Goal: Information Seeking & Learning: Check status

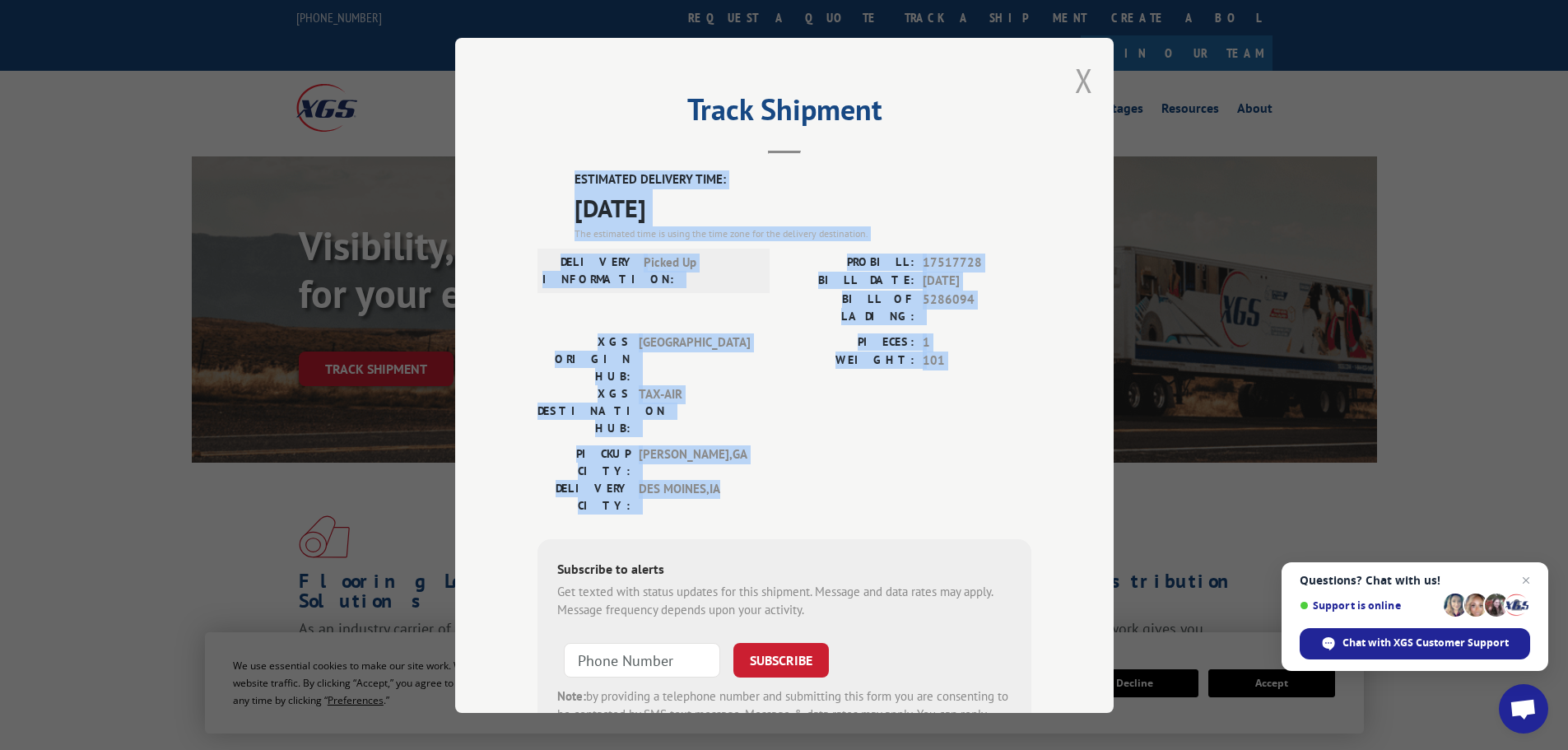
click at [1079, 80] on button "Close modal" at bounding box center [1083, 80] width 18 height 44
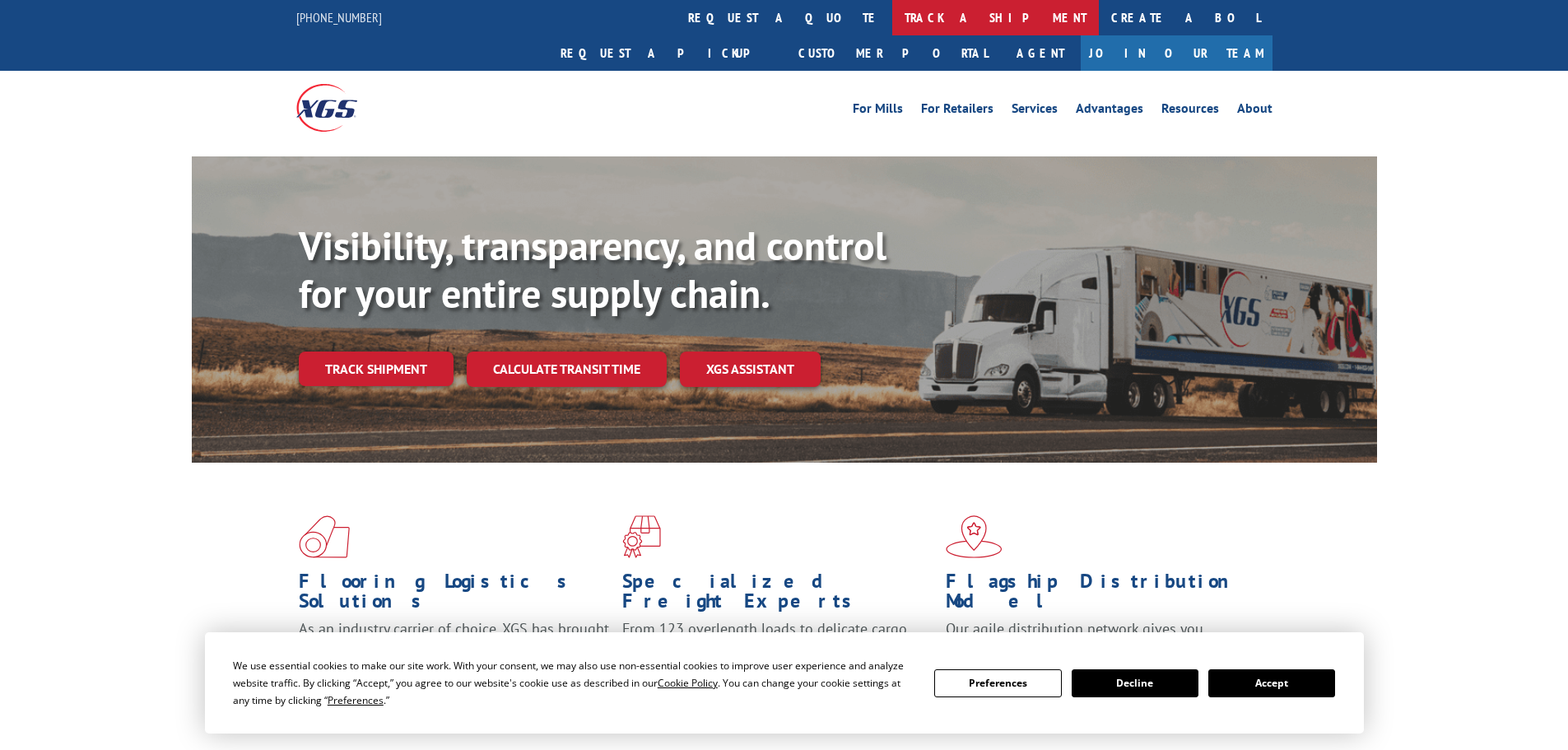
click at [892, 27] on link "track a shipment" at bounding box center [995, 17] width 206 height 35
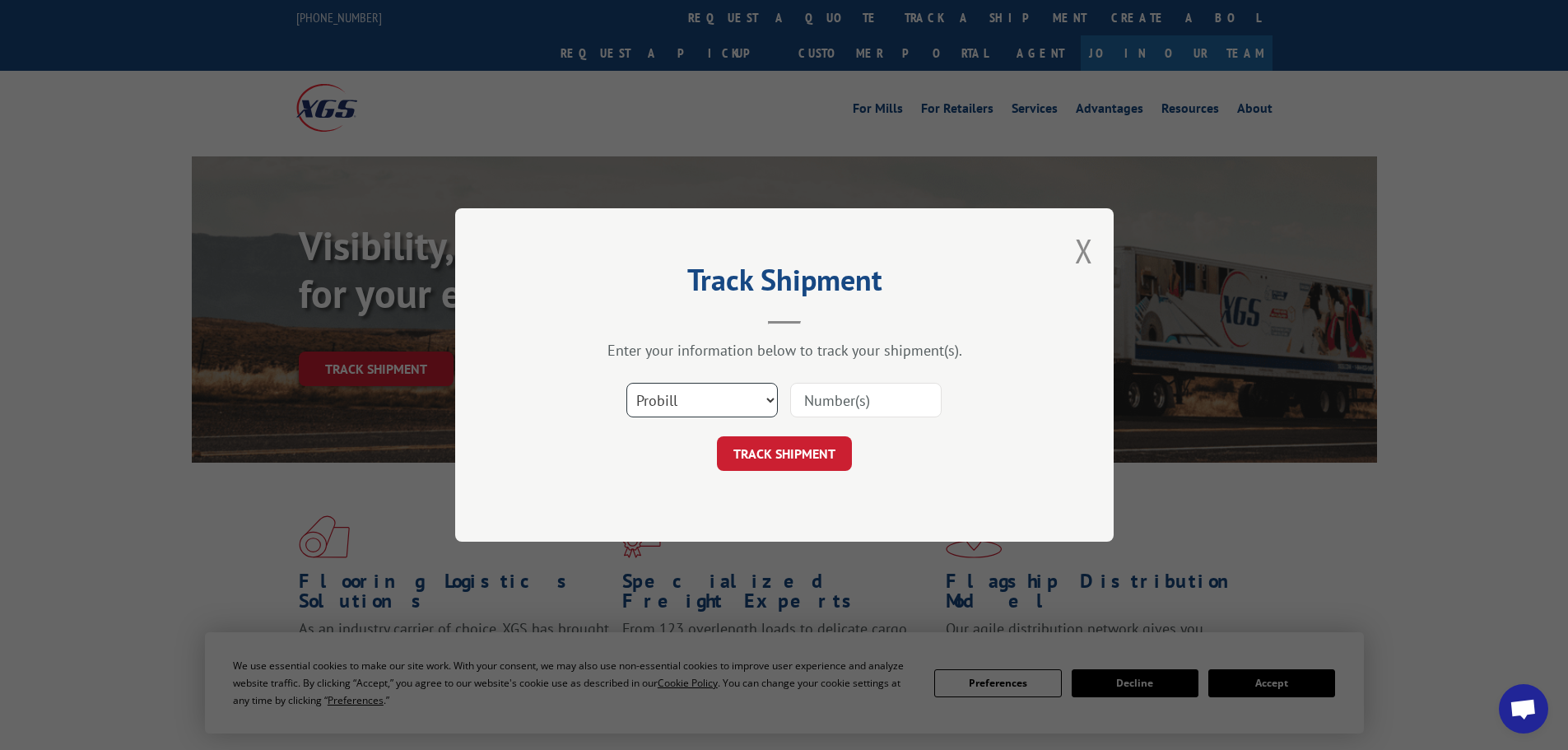
click at [674, 405] on select "Select category... Probill BOL PO" at bounding box center [701, 400] width 152 height 34
select select "bol"
click at [626, 383] on select "Select category... Probill BOL PO" at bounding box center [701, 400] width 152 height 34
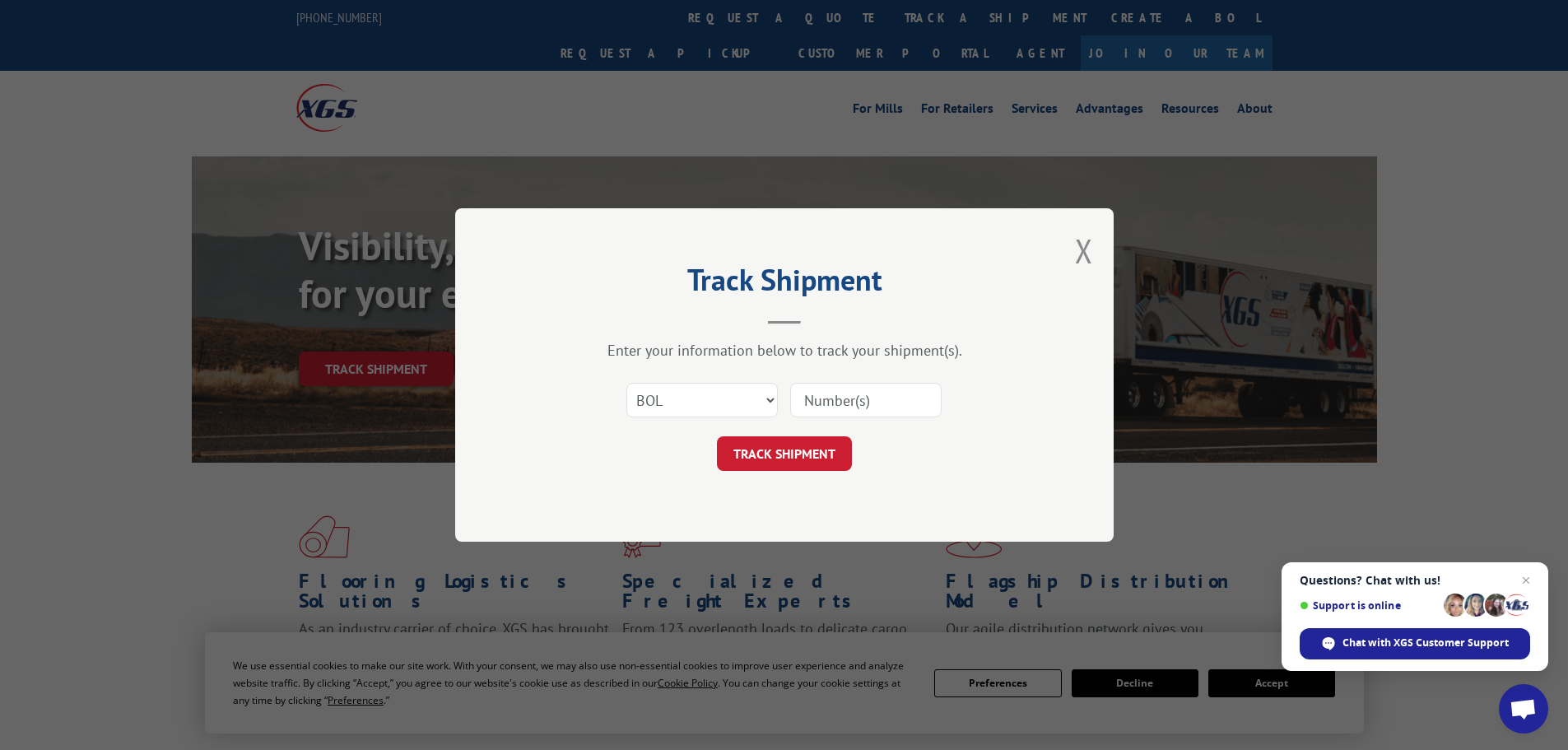
paste input "6006800"
type input "6006800"
click at [793, 454] on button "TRACK SHIPMENT" at bounding box center [784, 453] width 135 height 34
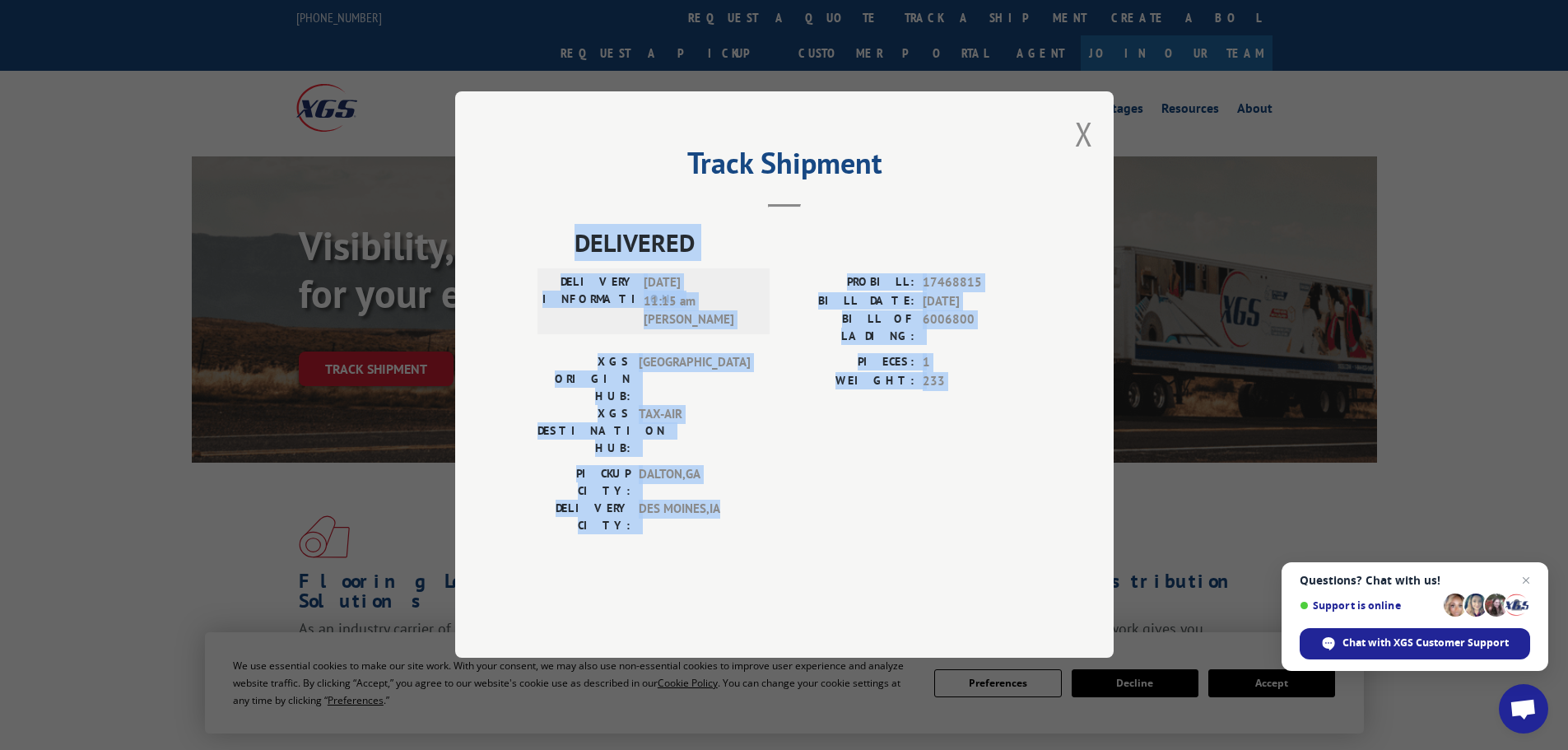
drag, startPoint x: 727, startPoint y: 470, endPoint x: 580, endPoint y: 296, distance: 227.8
click at [580, 296] on div "DELIVERED DELIVERY INFORMATION: 09/10/2025 11:15 am BRAD W PROBILL: 17468815 BI…" at bounding box center [784, 384] width 494 height 318
copy div "DELIVERED DELIVERY INFORMATION: 09/10/2025 11:15 am BRAD W PROBILL: 17468815 BI…"
click at [1085, 156] on button "Close modal" at bounding box center [1083, 134] width 18 height 44
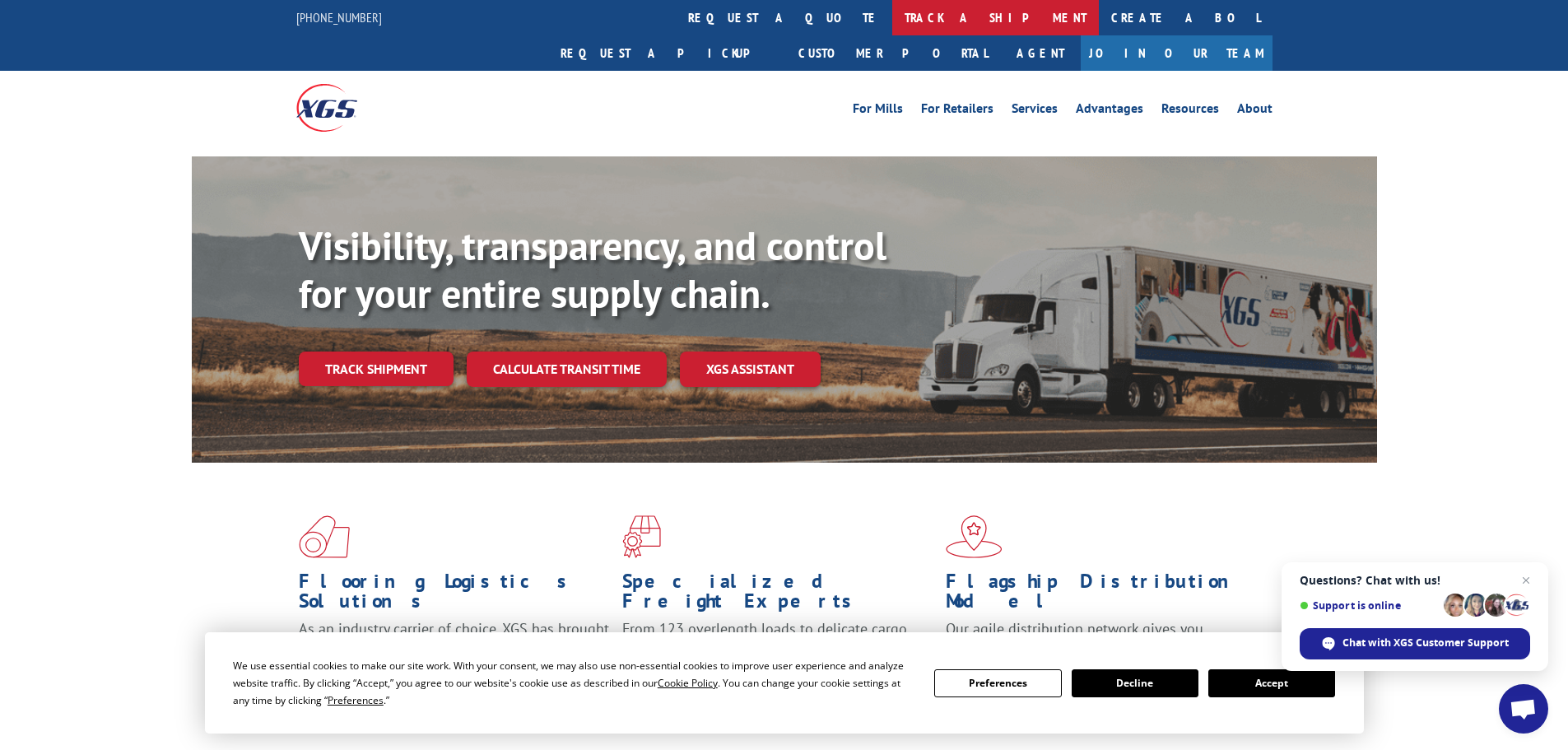
click at [892, 15] on link "track a shipment" at bounding box center [995, 17] width 206 height 35
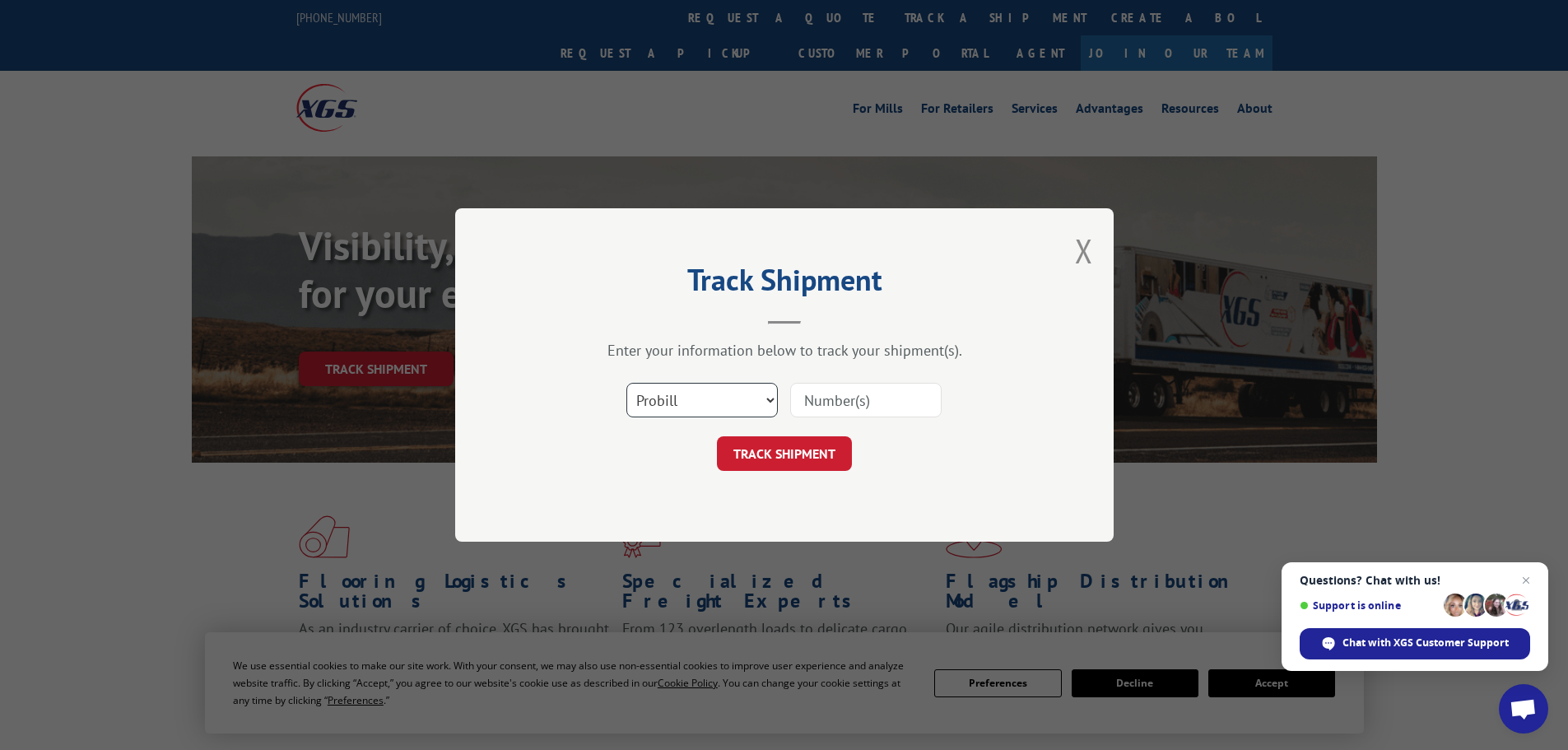
drag, startPoint x: 689, startPoint y: 402, endPoint x: 683, endPoint y: 414, distance: 13.4
click at [688, 403] on select "Select category... Probill BOL PO" at bounding box center [701, 400] width 152 height 34
select select "bol"
click at [626, 383] on select "Select category... Probill BOL PO" at bounding box center [701, 400] width 152 height 34
paste input "6814175"
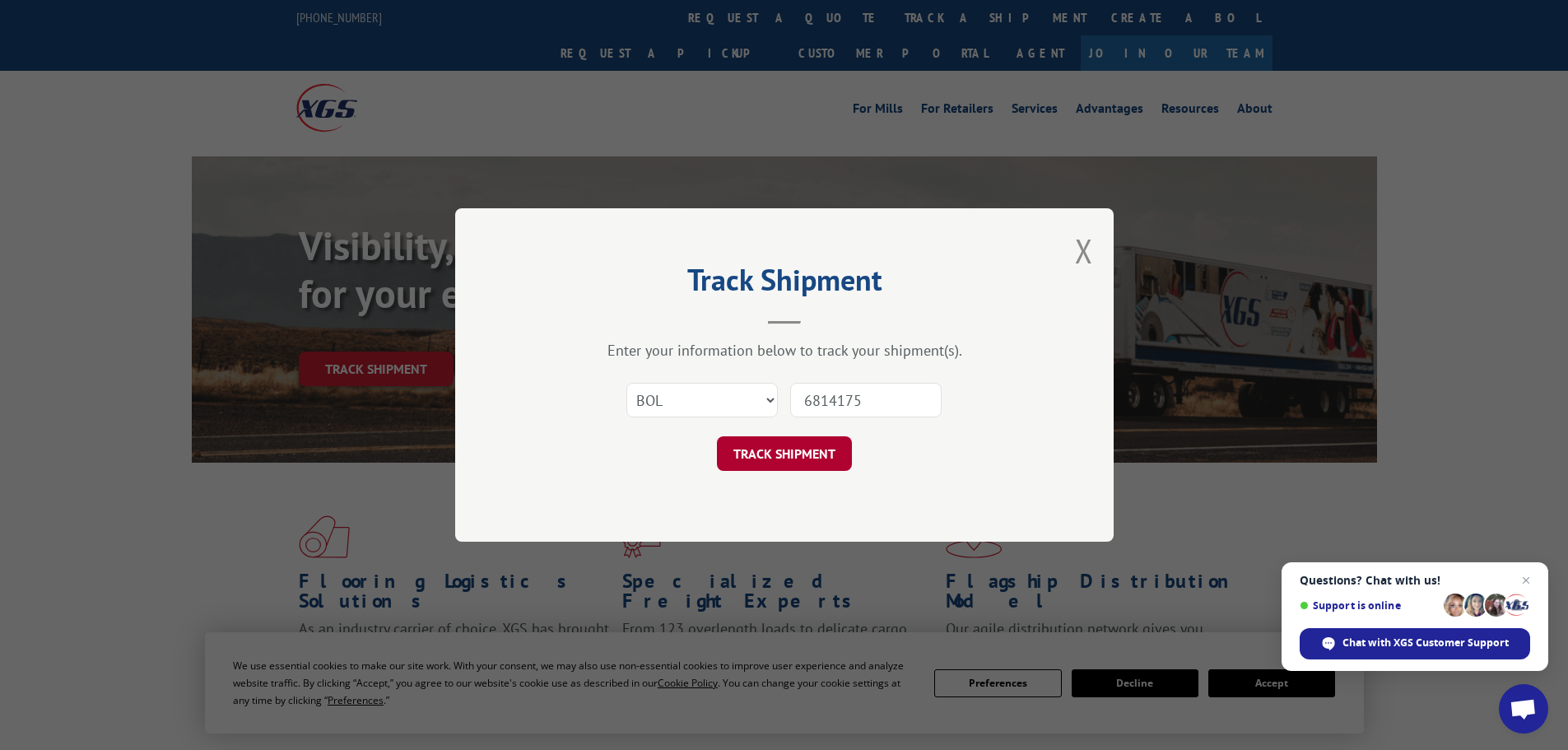
type input "6814175"
click at [772, 452] on button "TRACK SHIPMENT" at bounding box center [784, 453] width 135 height 34
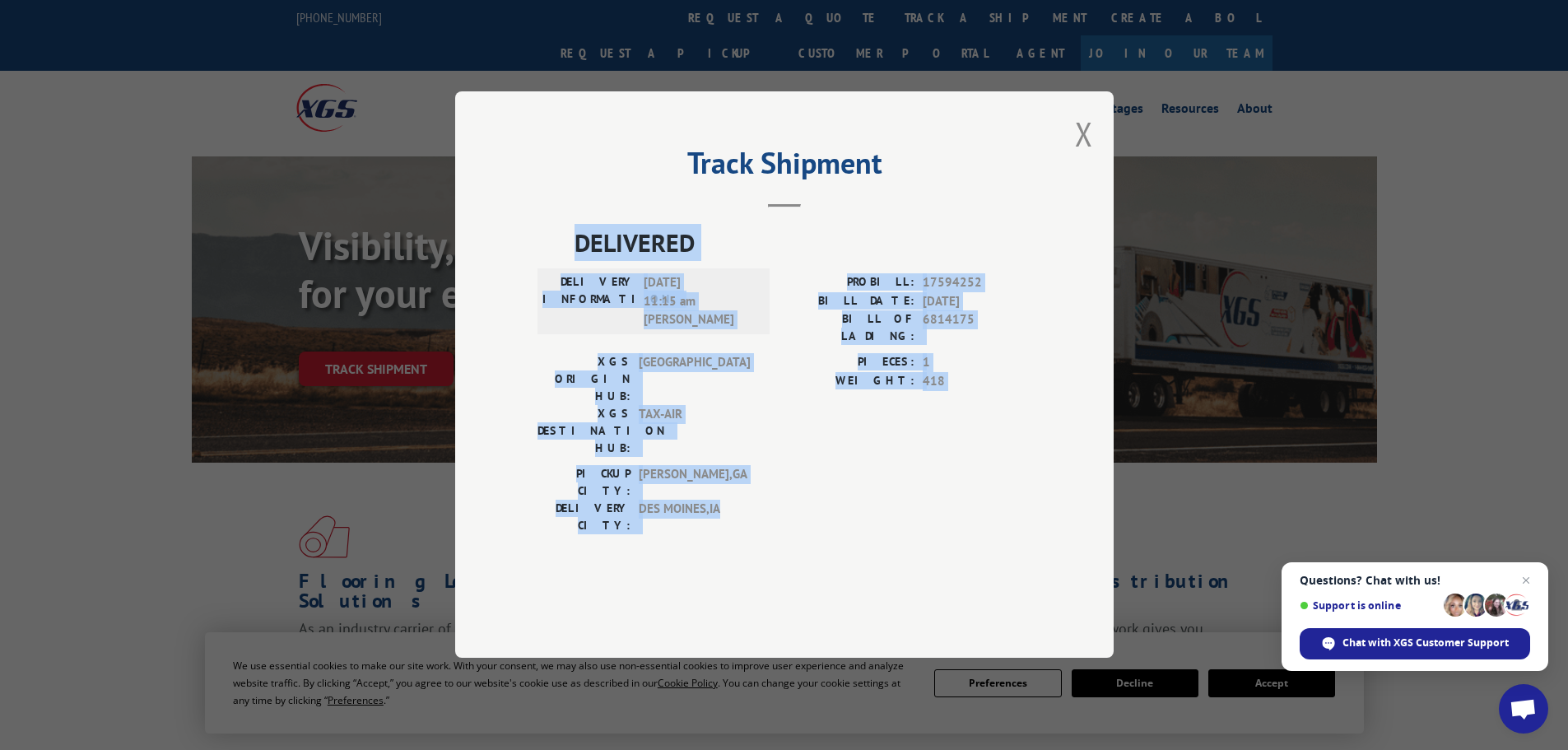
drag, startPoint x: 690, startPoint y: 476, endPoint x: 569, endPoint y: 283, distance: 227.8
click at [569, 283] on div "DELIVERED DELIVERY INFORMATION: 09/10/2025 11:15 am BRAD W PROBILL: 17594252 BI…" at bounding box center [784, 384] width 494 height 318
copy div "DELIVERED DELIVERY INFORMATION: 09/10/2025 11:15 am BRAD W PROBILL: 17594252 BI…"
click at [1080, 156] on button "Close modal" at bounding box center [1083, 134] width 18 height 44
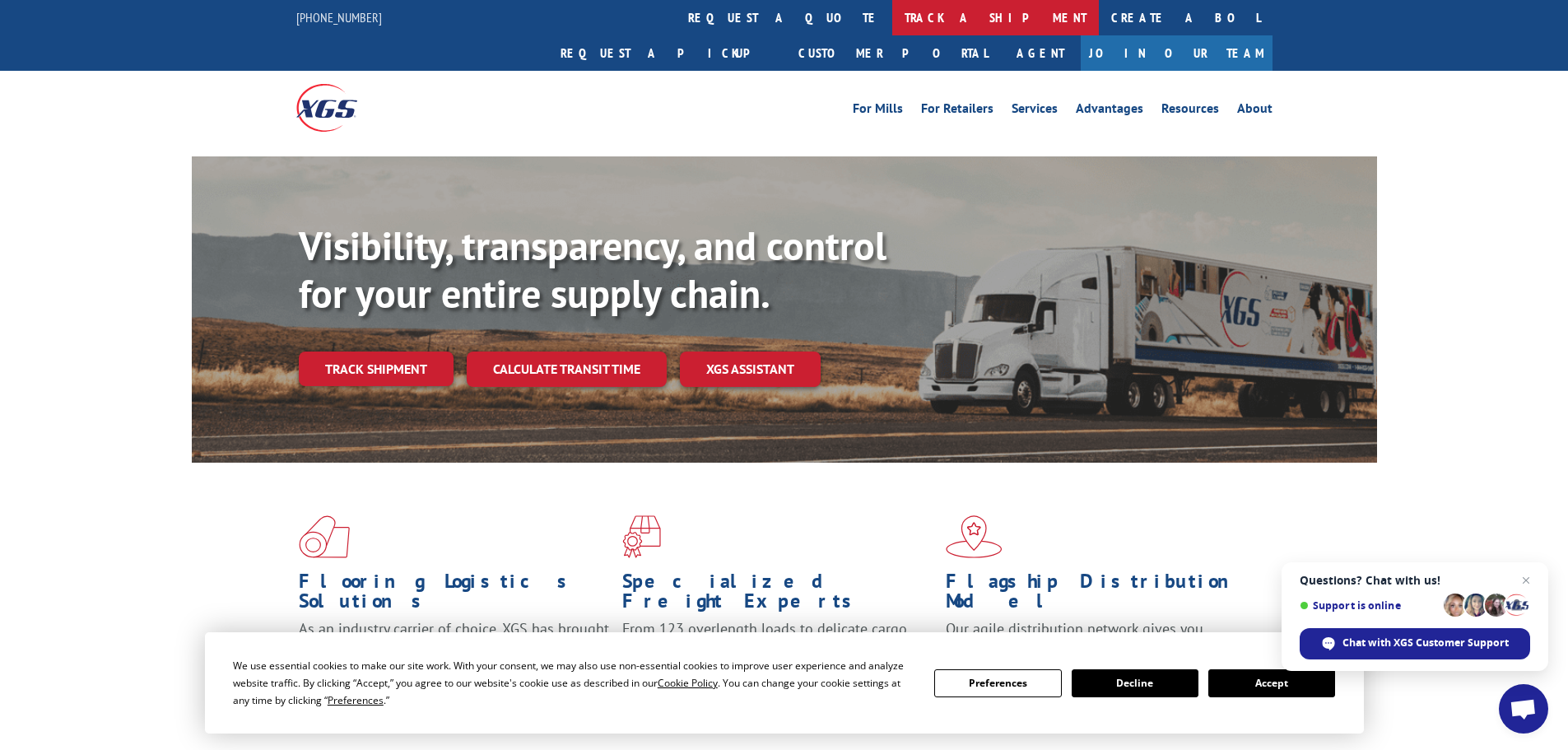
click at [892, 17] on link "track a shipment" at bounding box center [995, 17] width 206 height 35
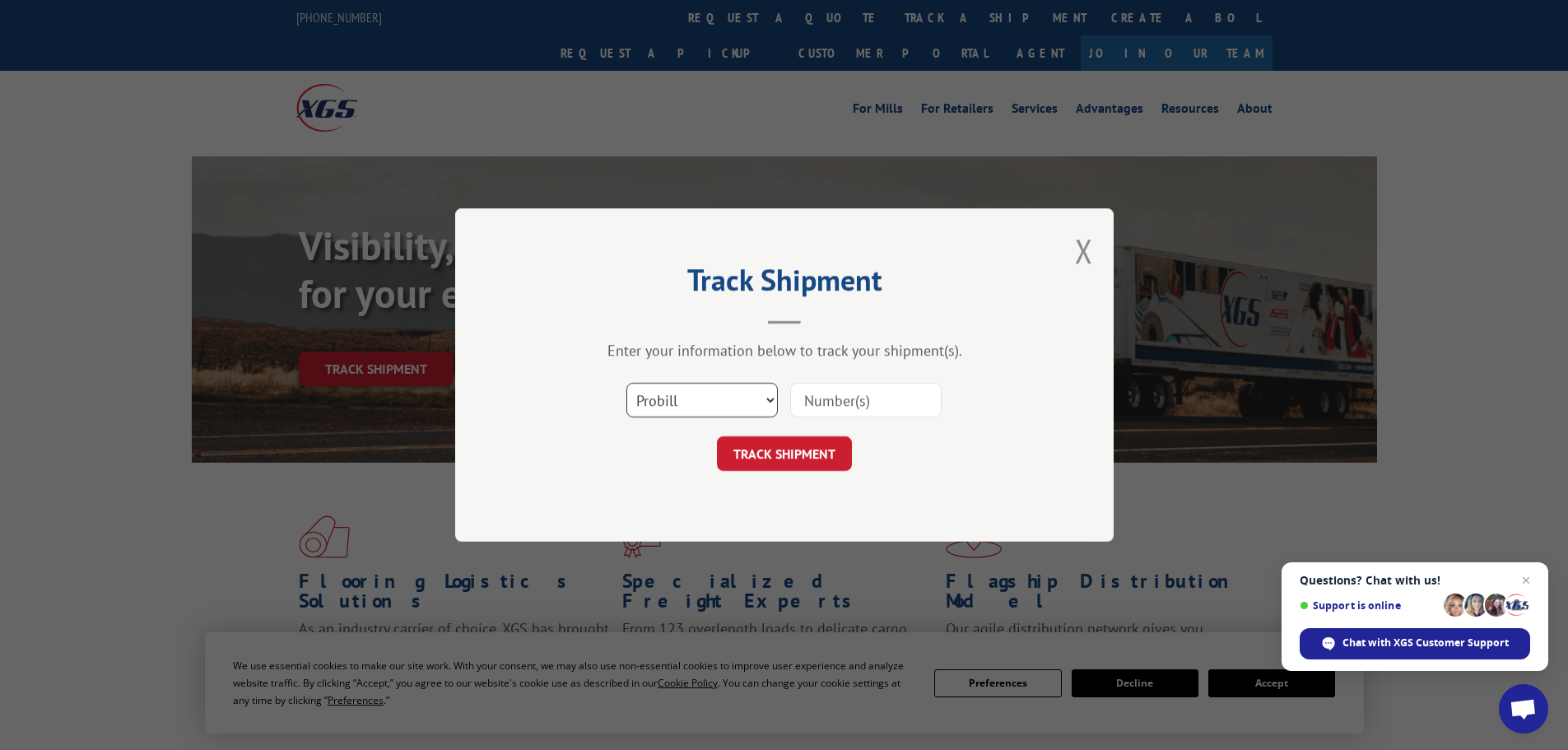
click at [718, 412] on select "Select category... Probill BOL PO" at bounding box center [701, 400] width 152 height 34
select select "bol"
click at [626, 383] on select "Select category... Probill BOL PO" at bounding box center [701, 400] width 152 height 34
paste input "6818528"
type input "6818528"
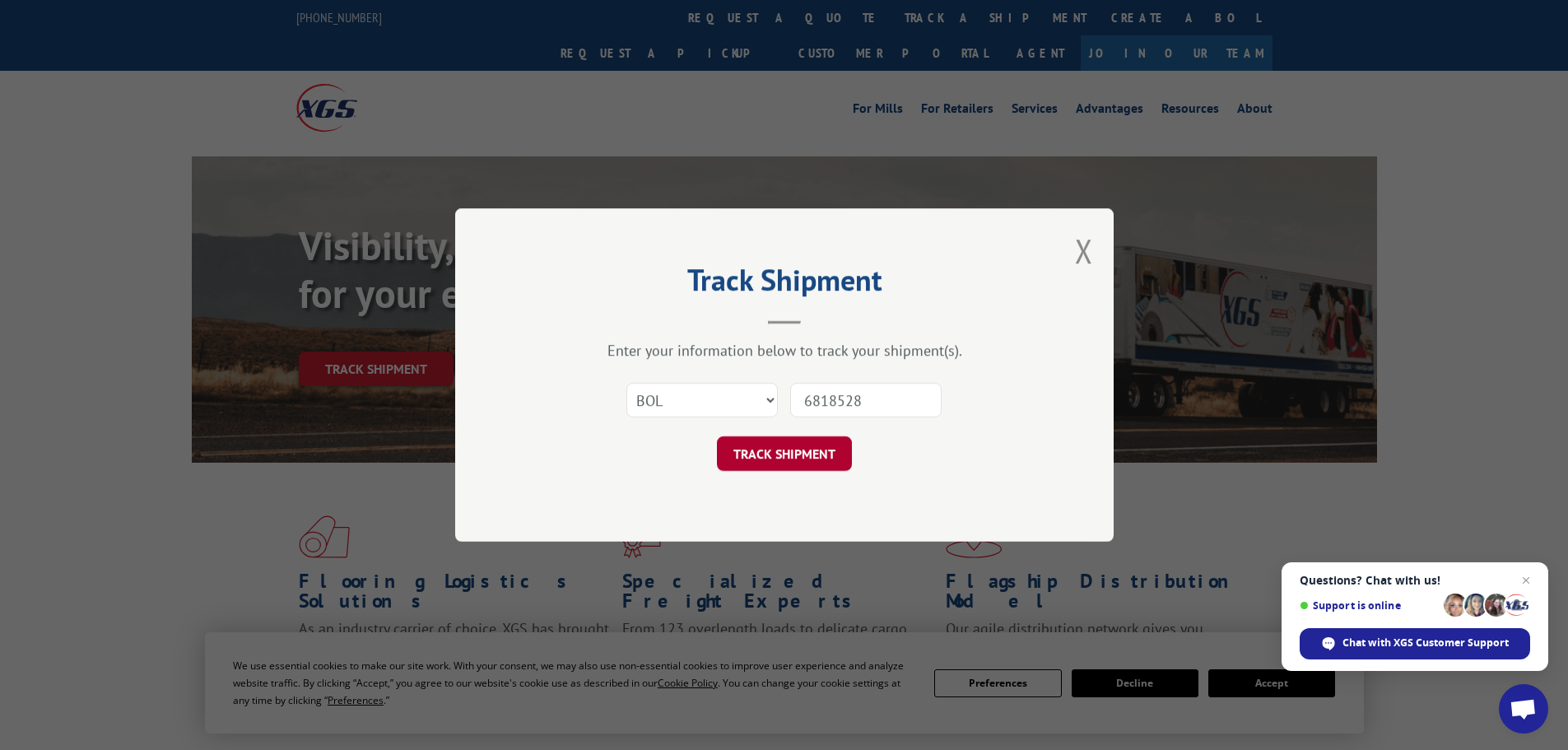
click at [765, 460] on button "TRACK SHIPMENT" at bounding box center [784, 453] width 135 height 34
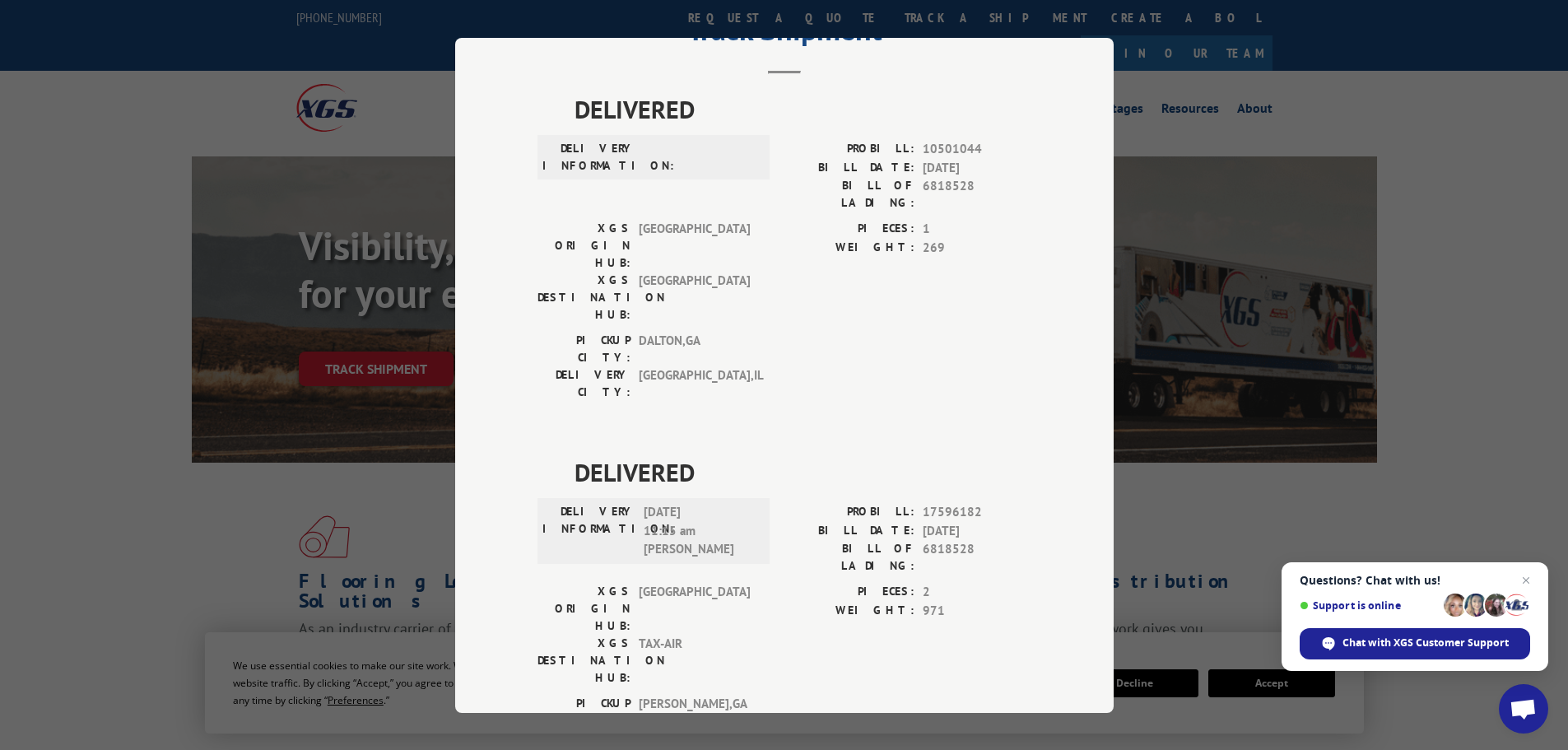
scroll to position [80, 0]
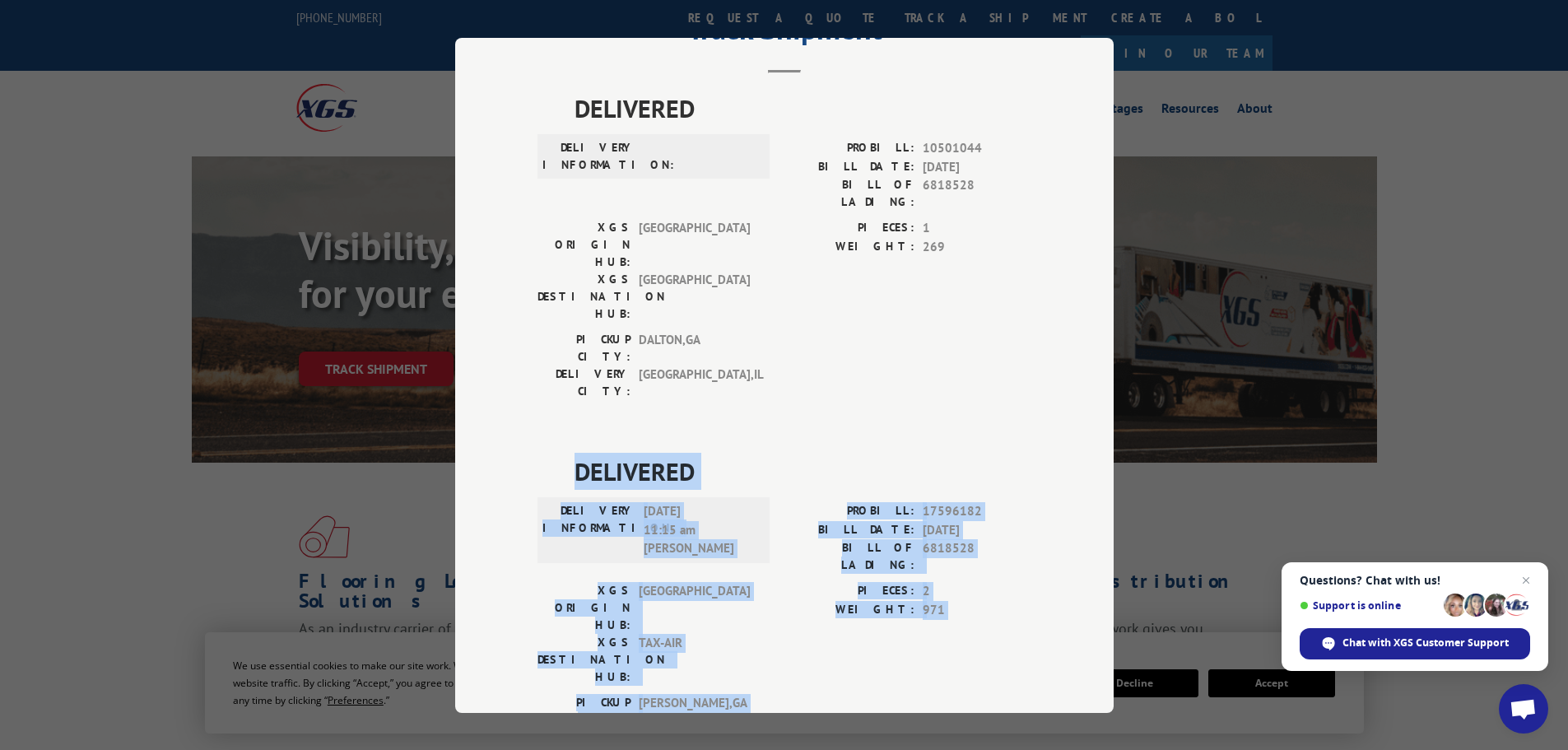
drag, startPoint x: 716, startPoint y: 584, endPoint x: 550, endPoint y: 391, distance: 254.6
click at [550, 453] on div "DELIVERED DELIVERY INFORMATION: 09/10/2025 11:15 am BRAD W PROBILL: 17596182 BI…" at bounding box center [784, 612] width 494 height 318
copy div "DELIVERED DELIVERY INFORMATION: 09/10/2025 11:15 am BRAD W PROBILL: 17596182 BI…"
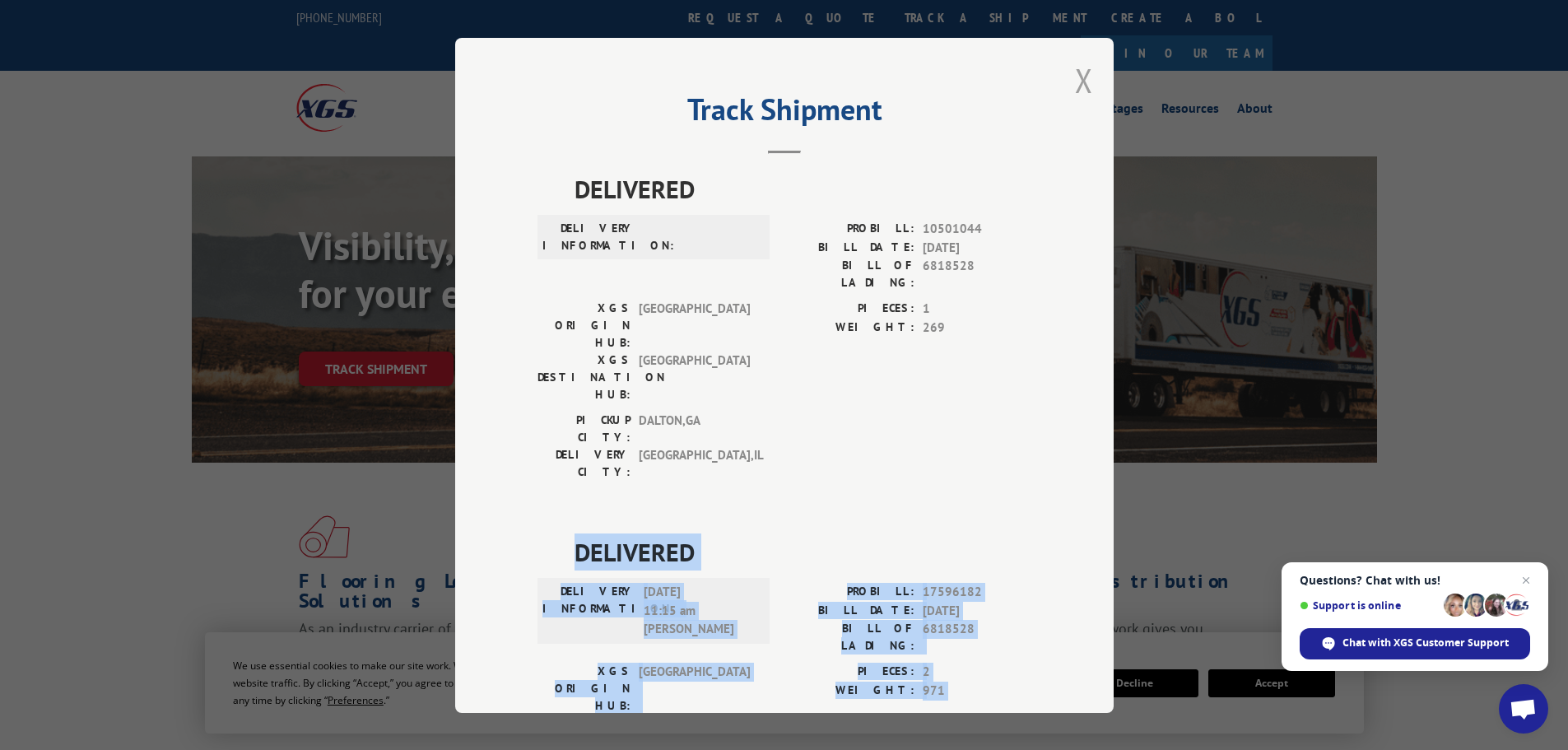
click at [1077, 91] on button "Close modal" at bounding box center [1083, 80] width 18 height 44
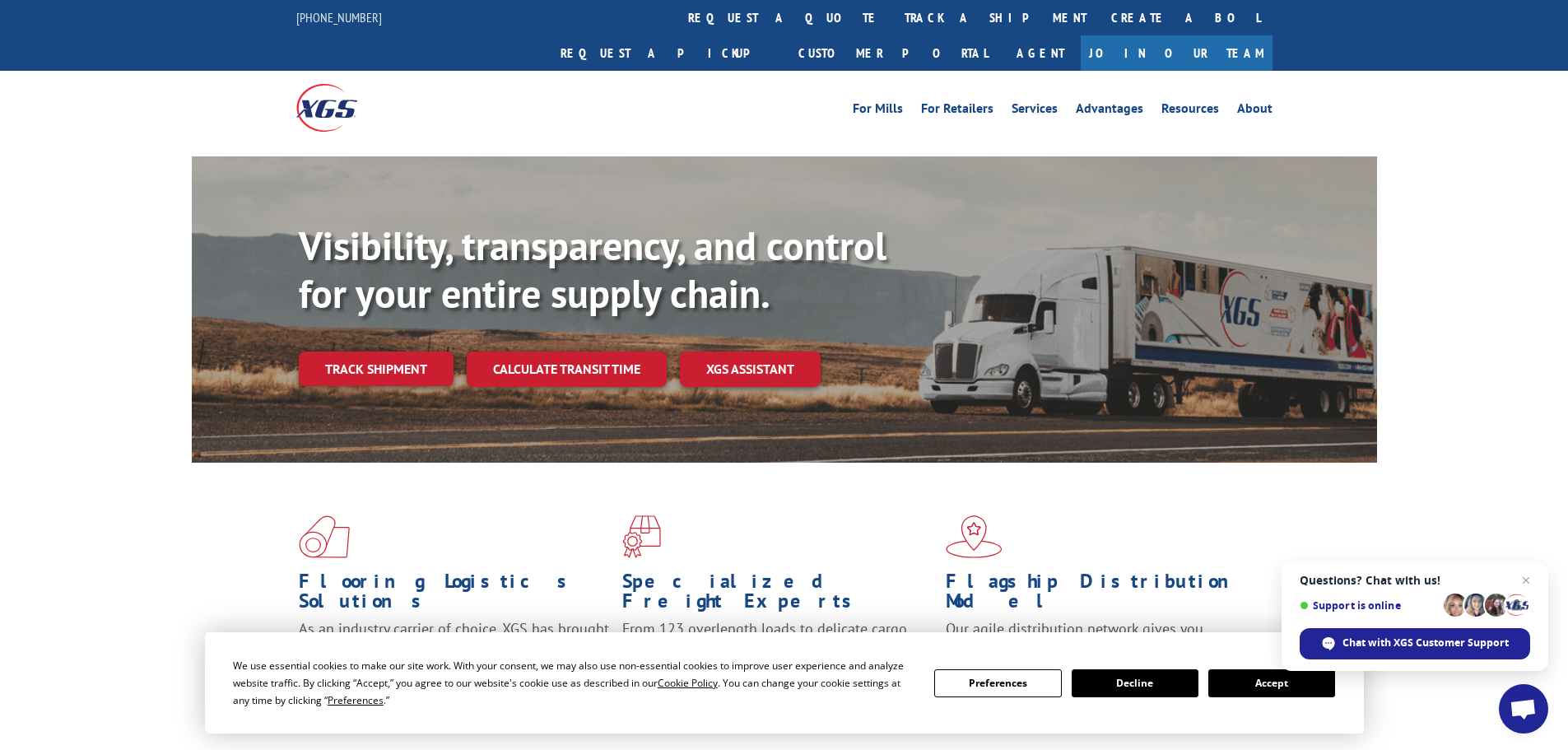
click at [892, 15] on link "track a shipment" at bounding box center [995, 17] width 206 height 35
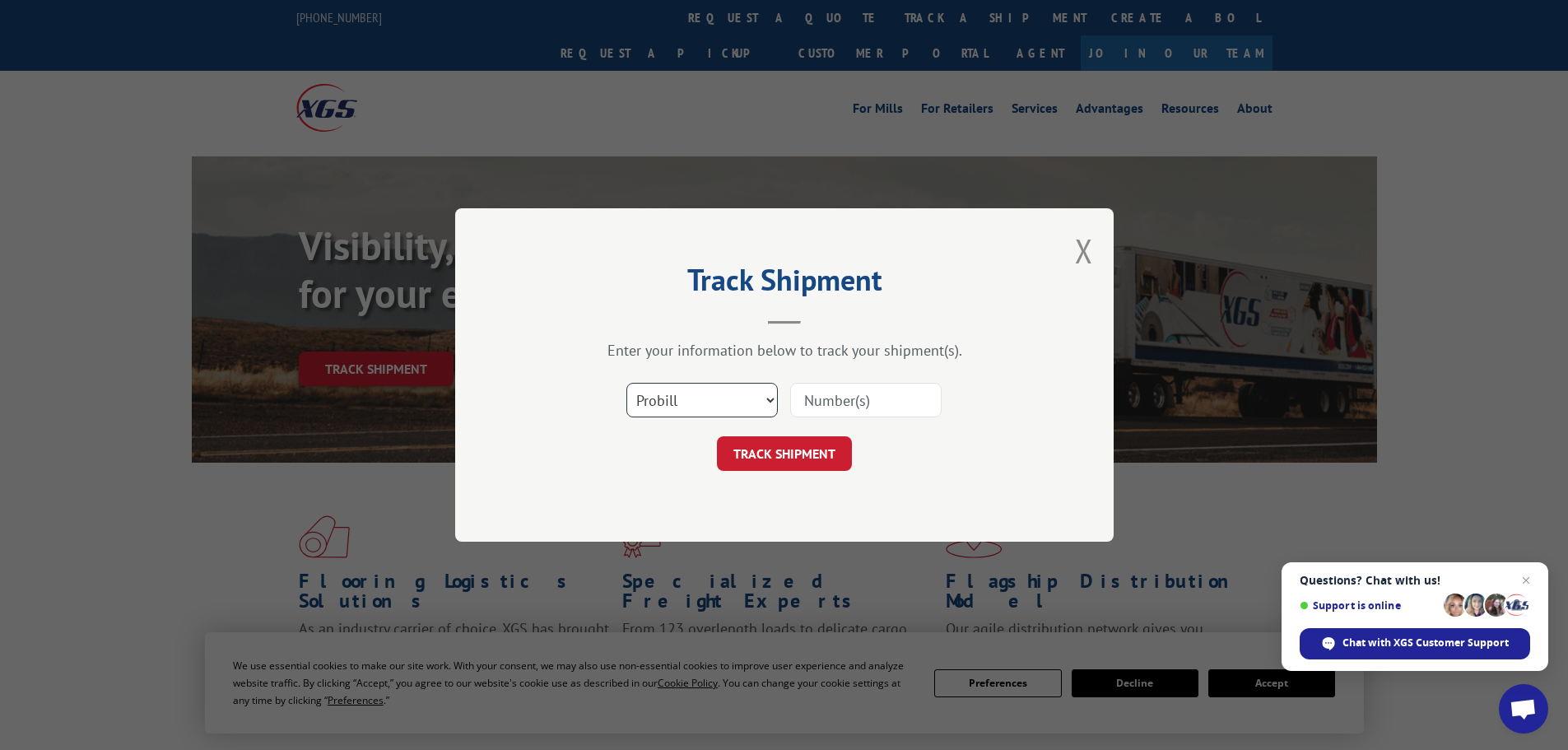
drag, startPoint x: 689, startPoint y: 408, endPoint x: 685, endPoint y: 416, distance: 8.9
click at [687, 411] on select "Select category... Probill BOL PO" at bounding box center [701, 400] width 152 height 34
select select "bol"
click at [626, 383] on select "Select category... Probill BOL PO" at bounding box center [701, 400] width 152 height 34
paste input ":17521225"
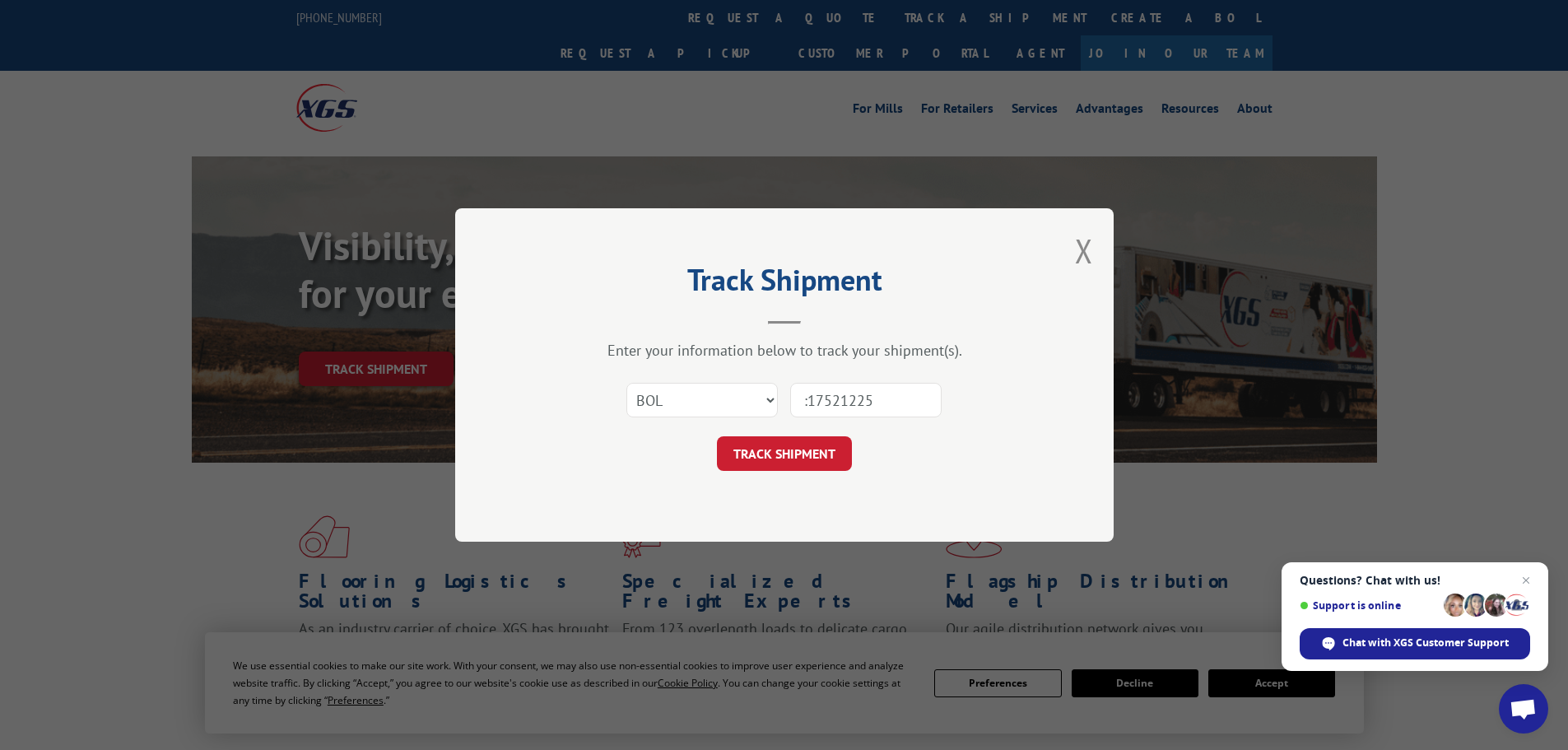
click at [809, 400] on input ":17521225" at bounding box center [866, 400] width 152 height 34
type input "17521225"
click at [768, 455] on button "TRACK SHIPMENT" at bounding box center [784, 453] width 135 height 34
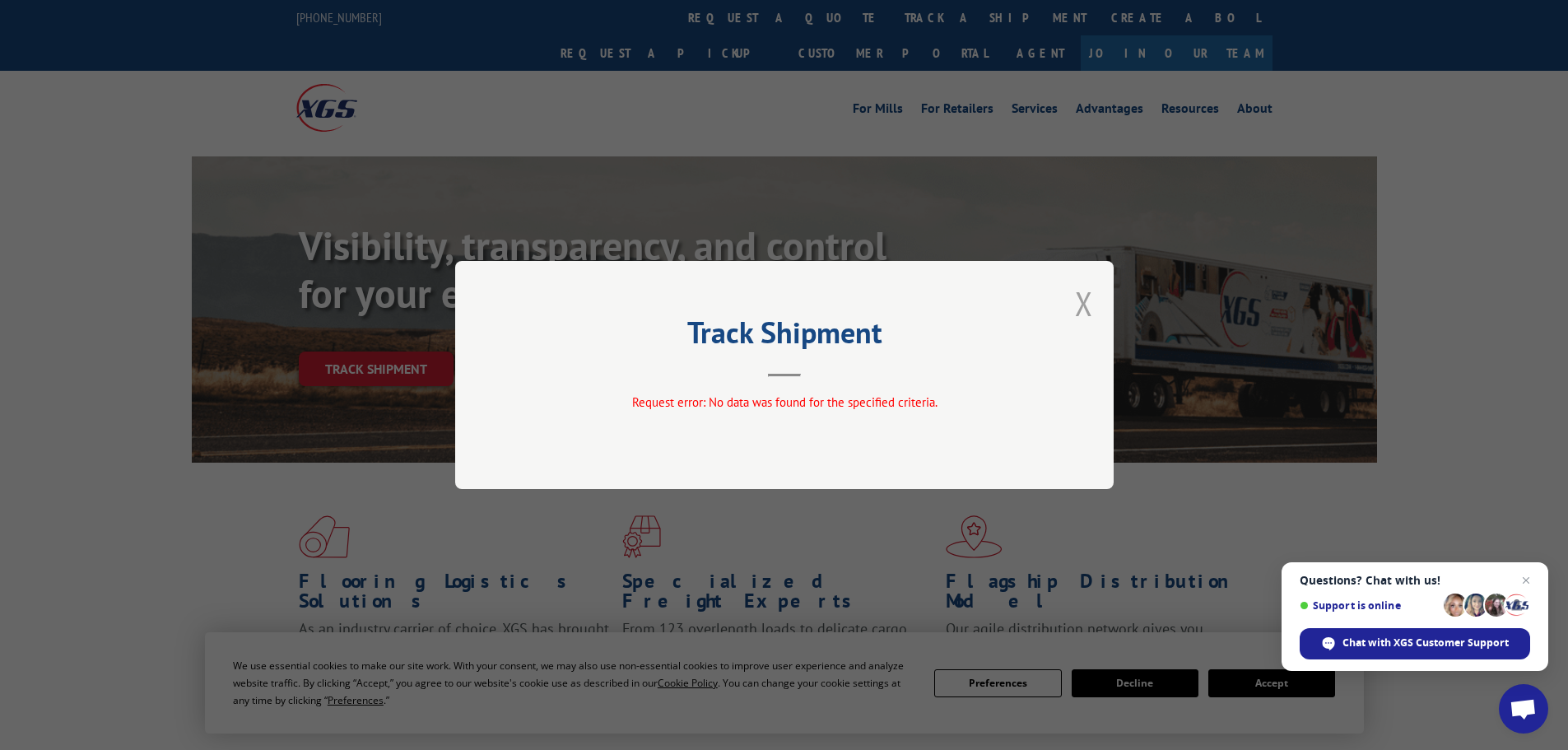
click at [1086, 301] on button "Close modal" at bounding box center [1083, 303] width 18 height 44
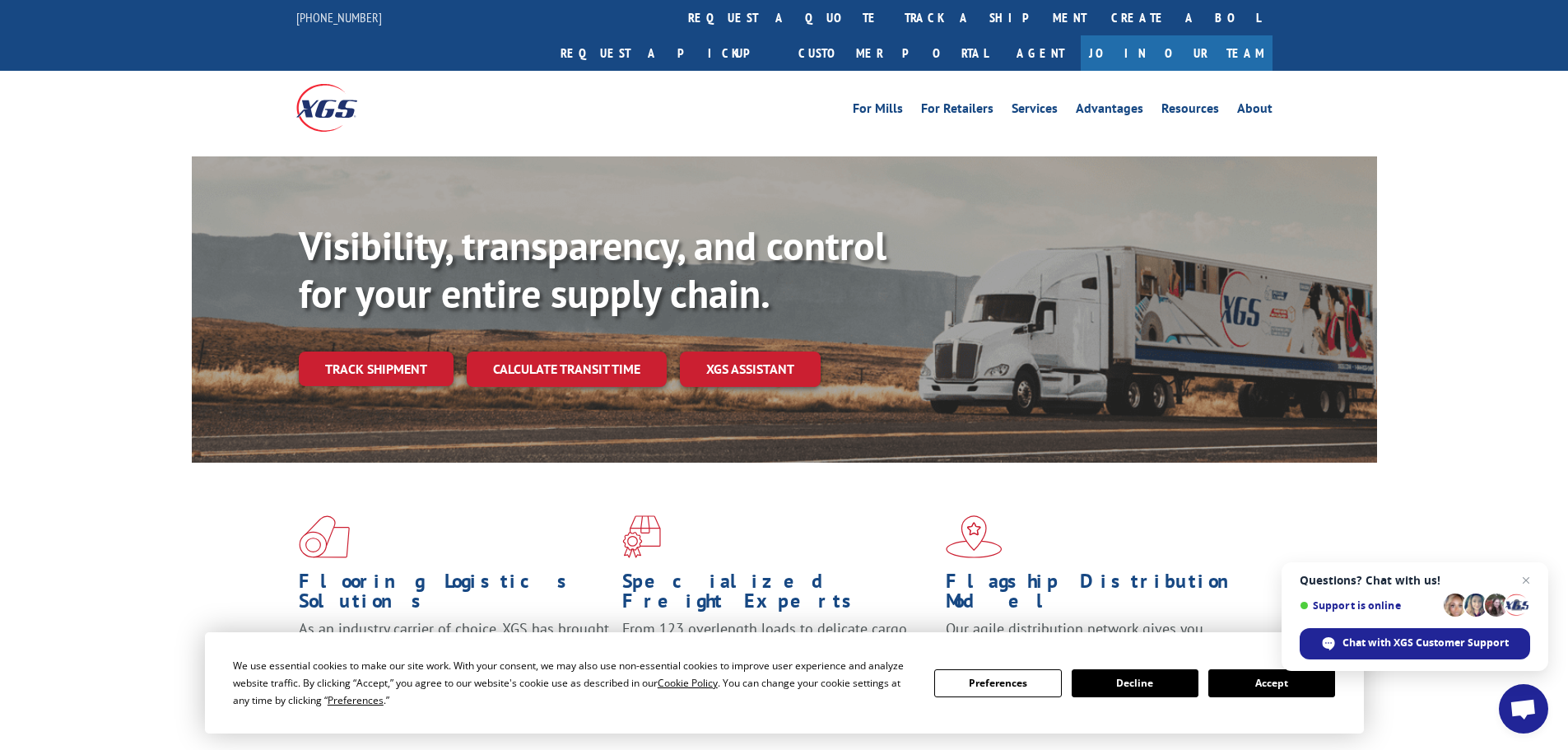
click at [892, 26] on link "track a shipment" at bounding box center [995, 17] width 206 height 35
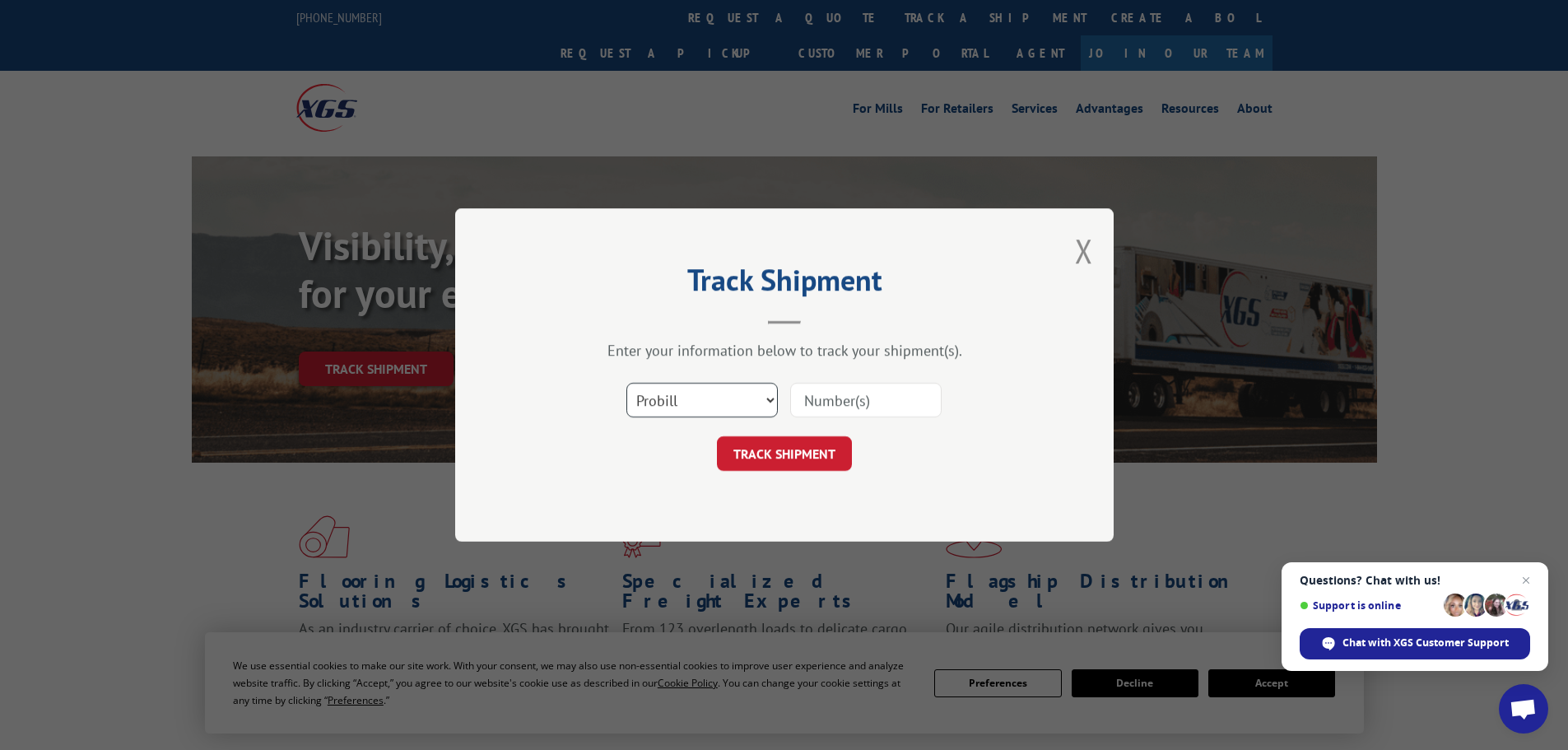
drag, startPoint x: 739, startPoint y: 398, endPoint x: 698, endPoint y: 416, distance: 44.8
click at [723, 406] on select "Select category... Probill BOL PO" at bounding box center [701, 400] width 152 height 34
select select "bol"
click at [626, 383] on select "Select category... Probill BOL PO" at bounding box center [701, 400] width 152 height 34
paste input "5221245"
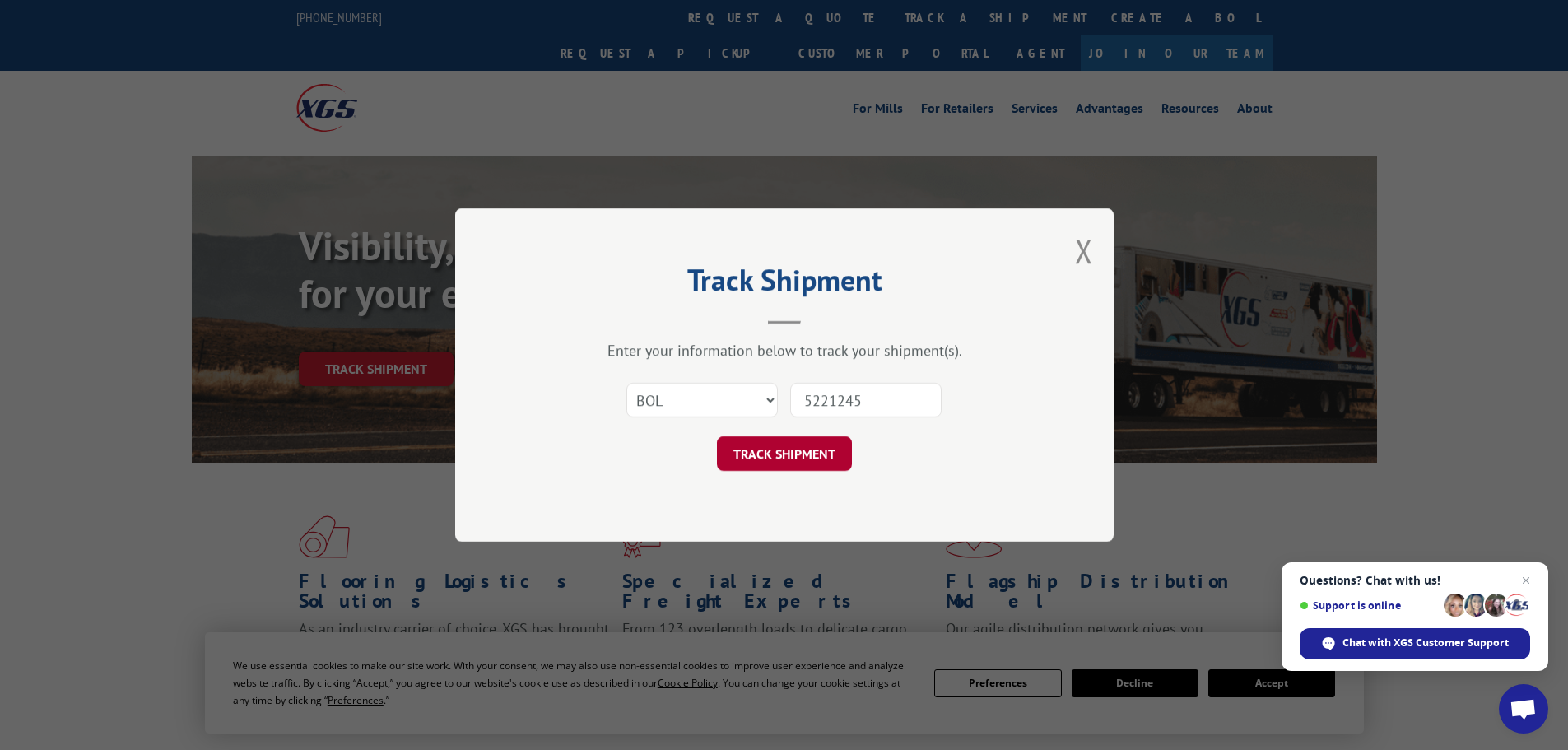
type input "5221245"
click at [780, 451] on button "TRACK SHIPMENT" at bounding box center [784, 453] width 135 height 34
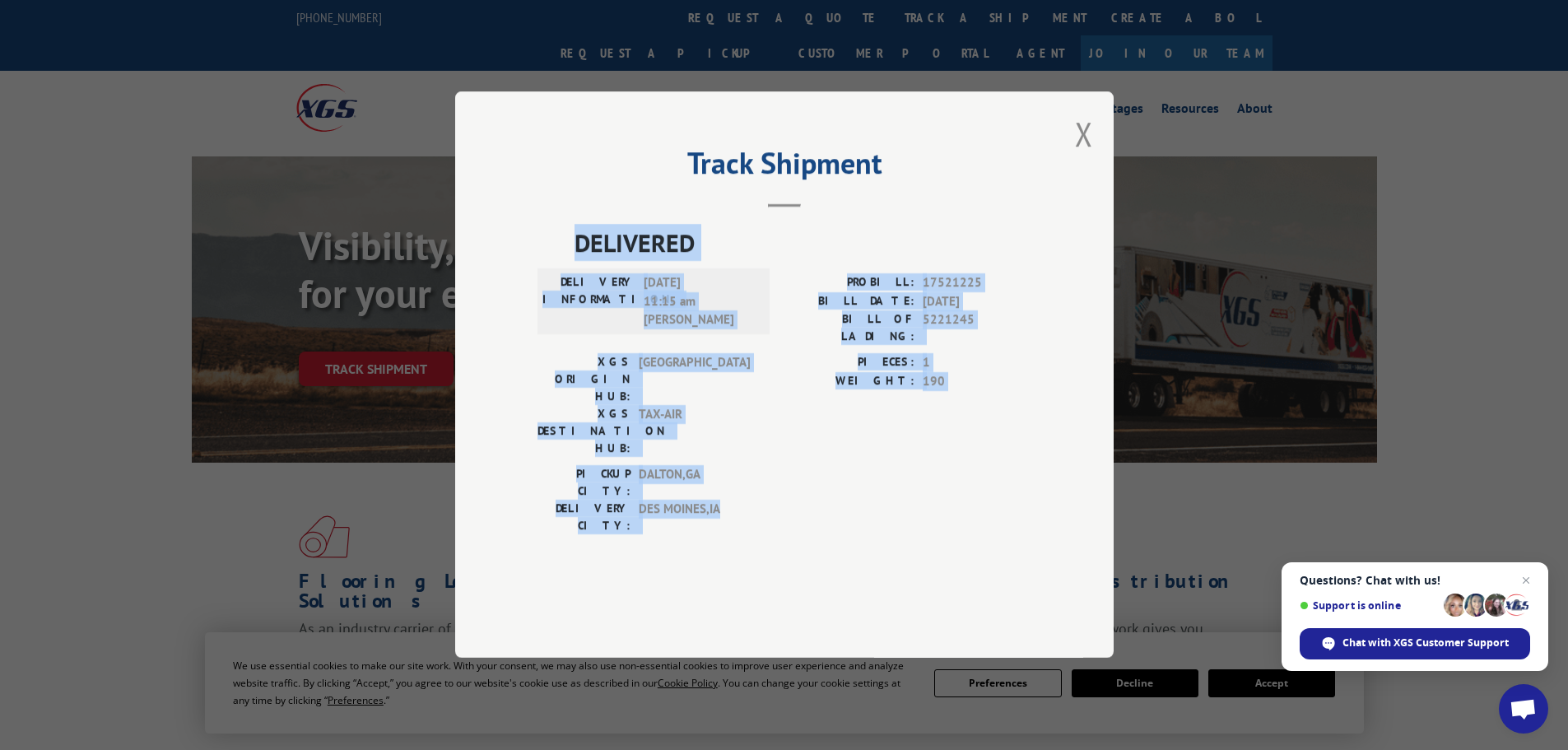
drag, startPoint x: 736, startPoint y: 474, endPoint x: 567, endPoint y: 265, distance: 268.8
click at [567, 265] on div "Track Shipment DELIVERED DELIVERY INFORMATION: 09/10/2025 11:15 am BRAD W PROBI…" at bounding box center [784, 374] width 659 height 566
copy div "DELIVERED DELIVERY INFORMATION: 09/10/2025 11:15 am BRAD W PROBILL: 17521225 BI…"
